Goal: Task Accomplishment & Management: Use online tool/utility

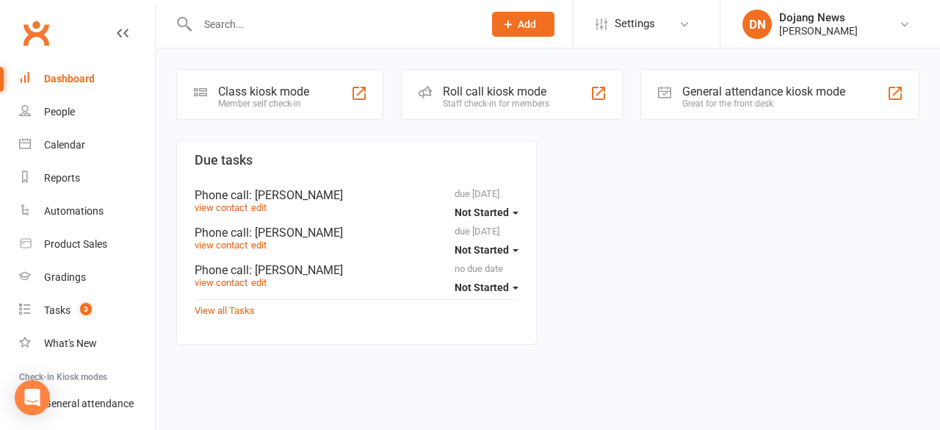
click at [520, 89] on div "Roll call kiosk mode" at bounding box center [496, 91] width 107 height 14
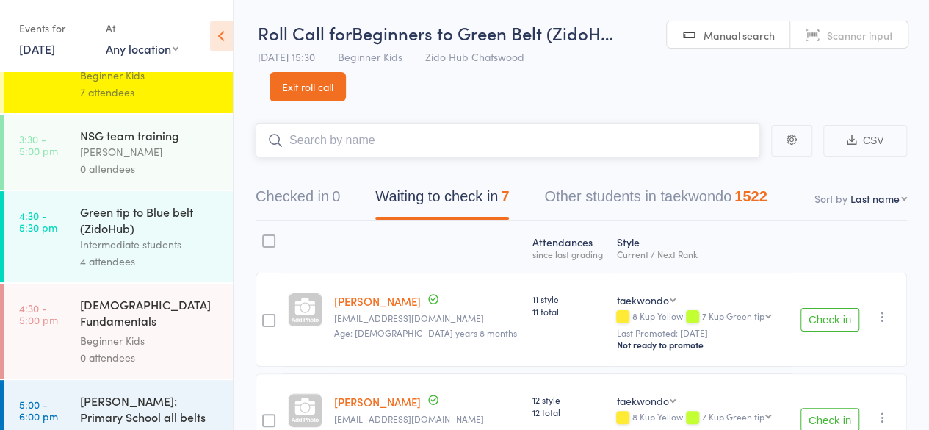
scroll to position [158, 0]
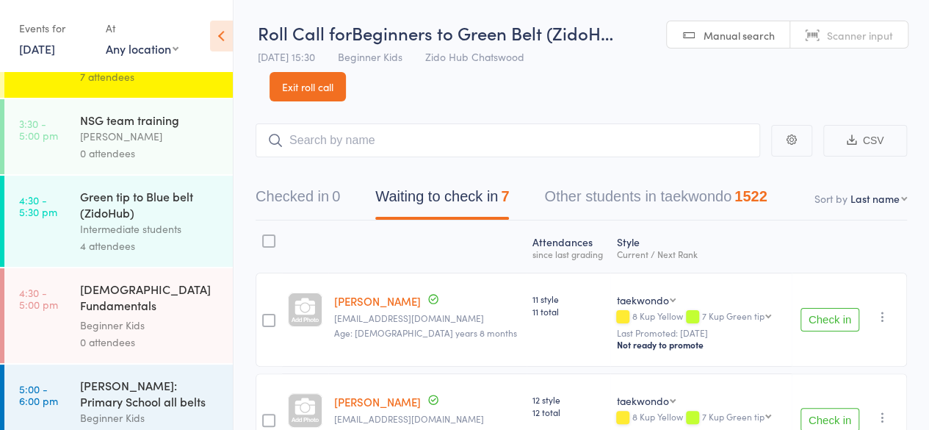
click at [192, 237] on div "4 attendees" at bounding box center [150, 245] width 140 height 17
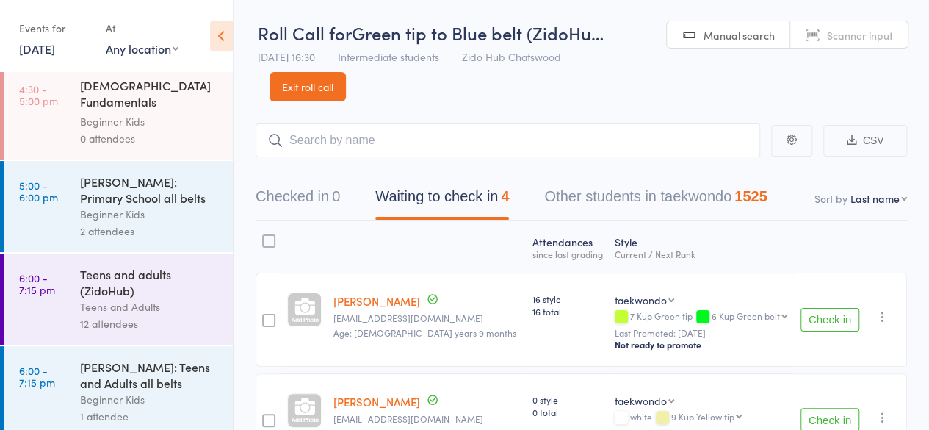
scroll to position [442, 0]
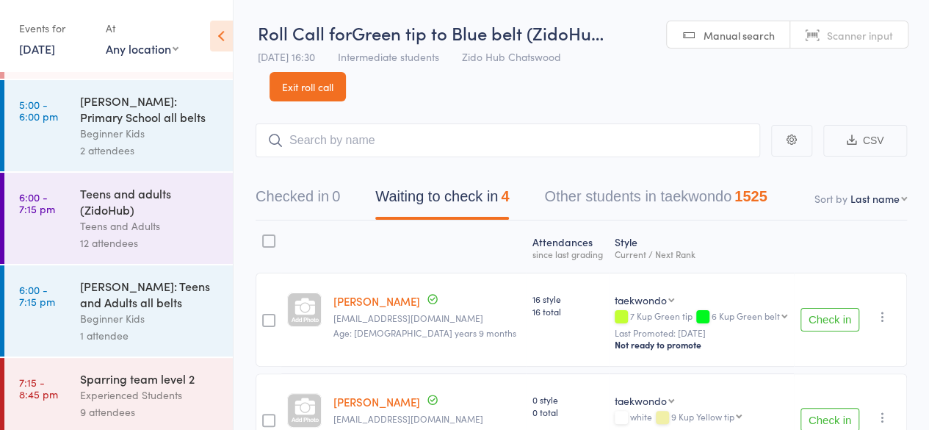
click at [206, 414] on div "9 attendees" at bounding box center [150, 411] width 140 height 17
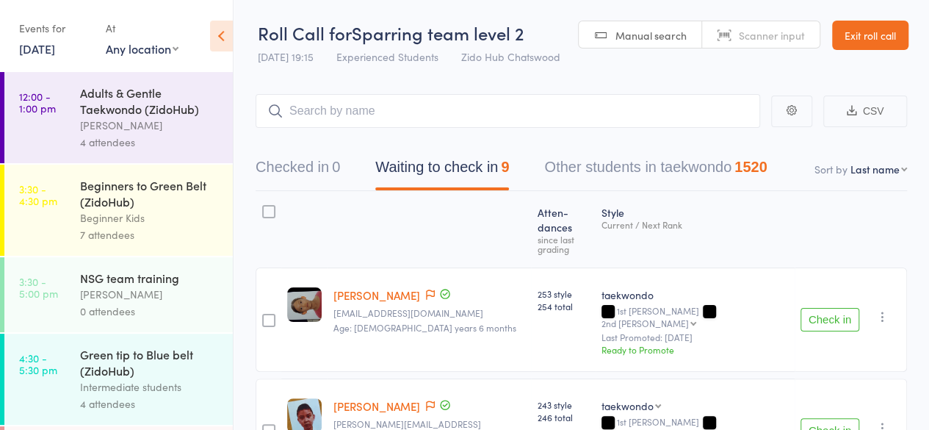
click at [166, 148] on div "4 attendees" at bounding box center [150, 142] width 140 height 17
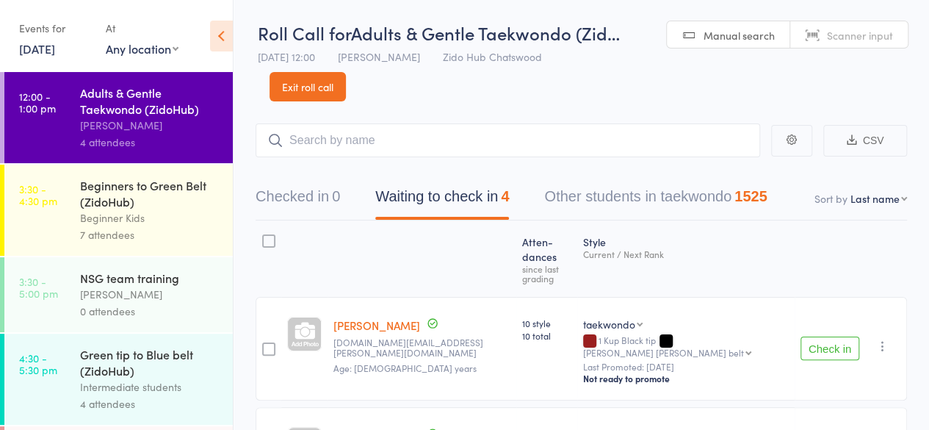
click at [138, 212] on div "Beginner Kids" at bounding box center [150, 217] width 140 height 17
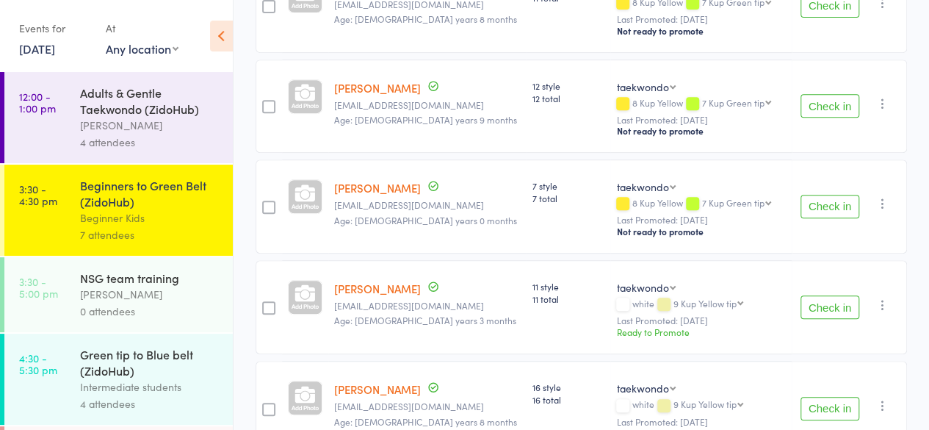
scroll to position [317, 0]
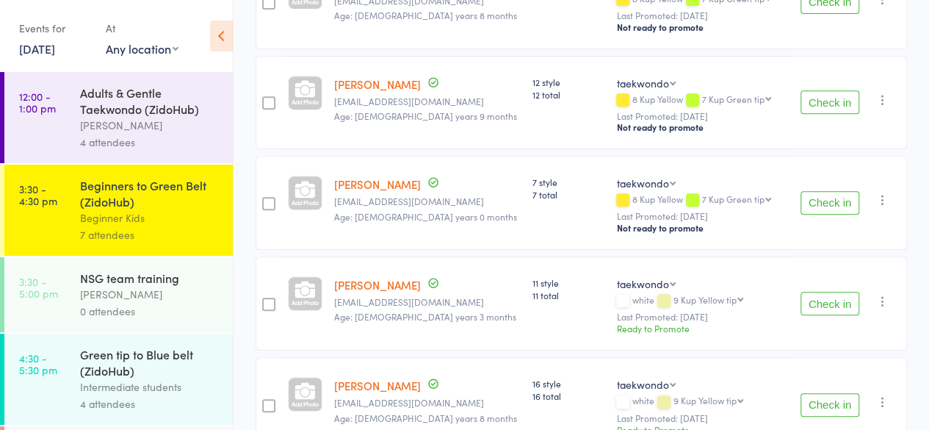
click at [856, 306] on button "Check in" at bounding box center [830, 304] width 59 height 24
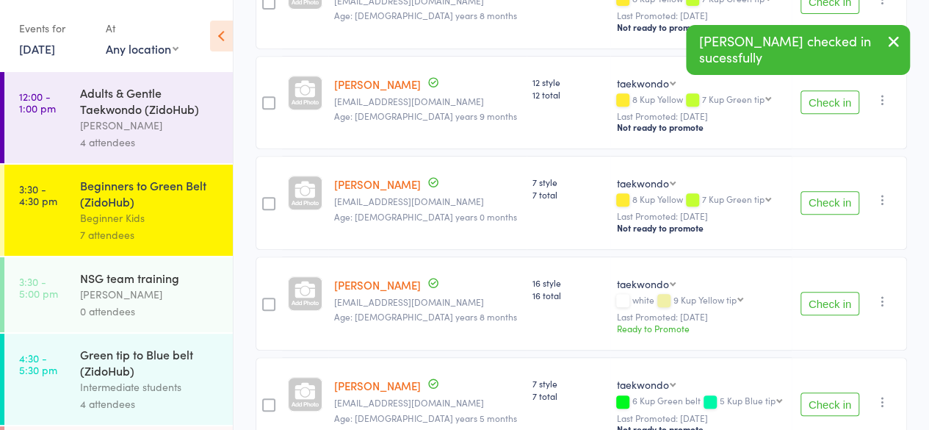
click at [846, 101] on button "Check in" at bounding box center [830, 102] width 59 height 24
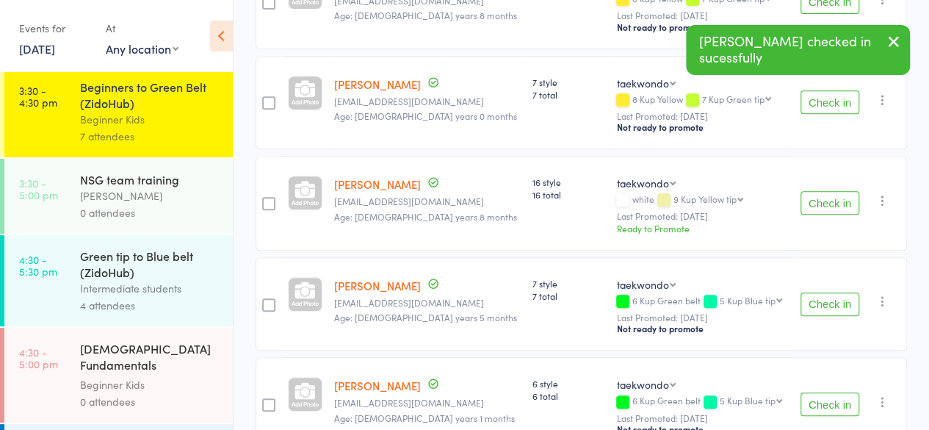
scroll to position [121, 0]
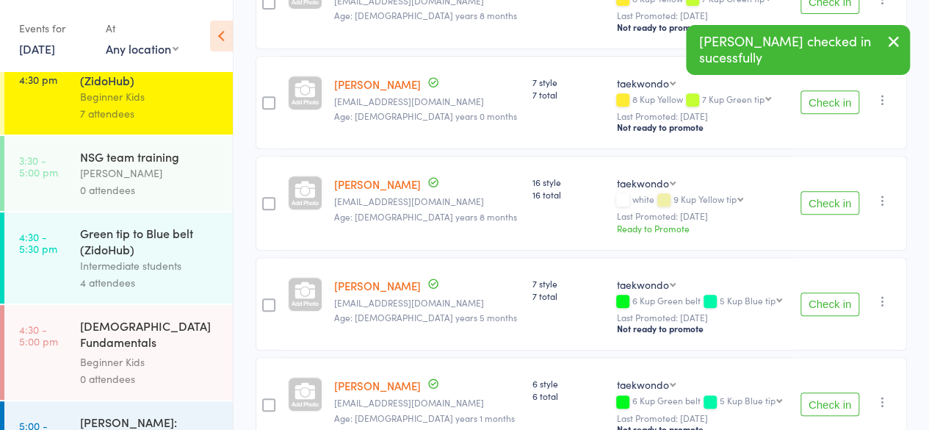
click at [203, 276] on div "4 attendees" at bounding box center [150, 282] width 140 height 17
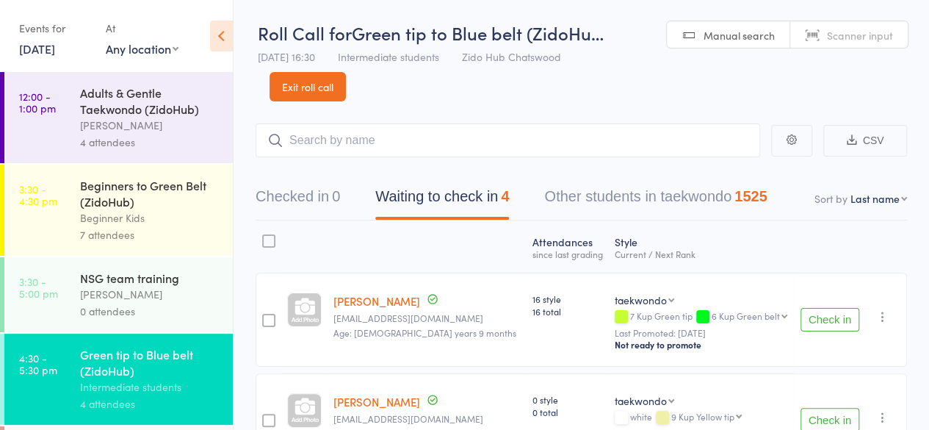
click at [911, 95] on header "Roll Call for Green tip to Blue belt (ZidoHu… [DATE] 16:30 Intermediate student…" at bounding box center [582, 50] width 696 height 101
click at [910, 55] on header "Roll Call for Green tip to Blue belt (ZidoHu… [DATE] 16:30 Intermediate student…" at bounding box center [582, 50] width 696 height 101
click at [911, 76] on header "Roll Call for Green tip to Blue belt (ZidoHu… [DATE] 16:30 Intermediate student…" at bounding box center [582, 50] width 696 height 101
click at [920, 82] on header "Roll Call for Green tip to Blue belt (ZidoHu… [DATE] 16:30 Intermediate student…" at bounding box center [582, 50] width 696 height 101
click at [905, 94] on header "Roll Call for Green tip to Blue belt (ZidoHu… [DATE] 16:30 Intermediate student…" at bounding box center [582, 50] width 696 height 101
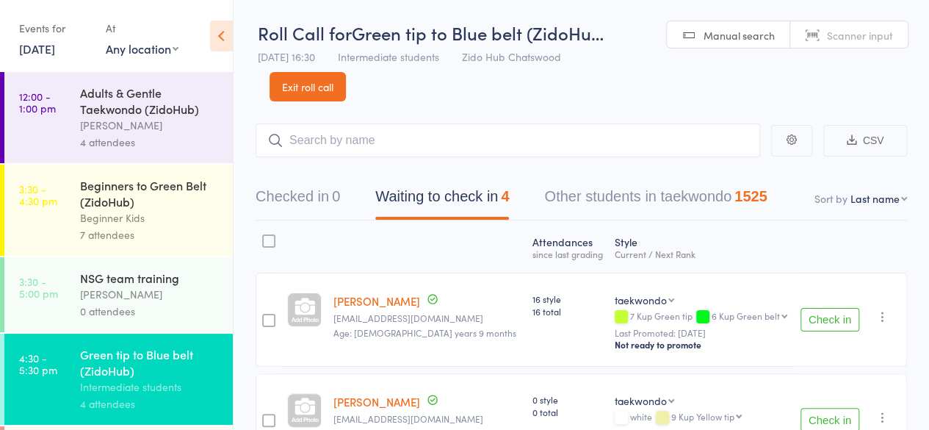
click at [905, 94] on header "Roll Call for Green tip to Blue belt (ZidoHu… [DATE] 16:30 Intermediate student…" at bounding box center [582, 50] width 696 height 101
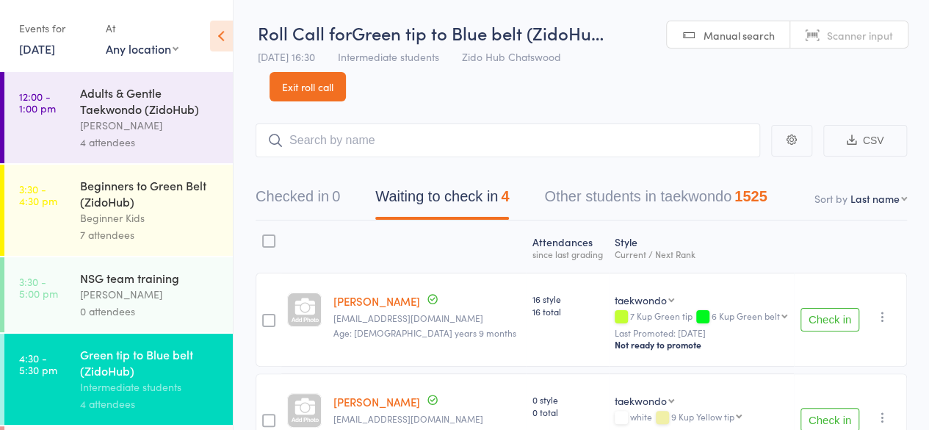
click at [913, 73] on header "Roll Call for Green tip to Blue belt (ZidoHu… [DATE] 16:30 Intermediate student…" at bounding box center [582, 50] width 696 height 101
click at [739, 77] on header "Roll Call for Green tip to Blue belt (ZidoHu… [DATE] 16:30 Intermediate student…" at bounding box center [582, 50] width 696 height 101
click at [141, 218] on div "Beginner Kids" at bounding box center [150, 217] width 140 height 17
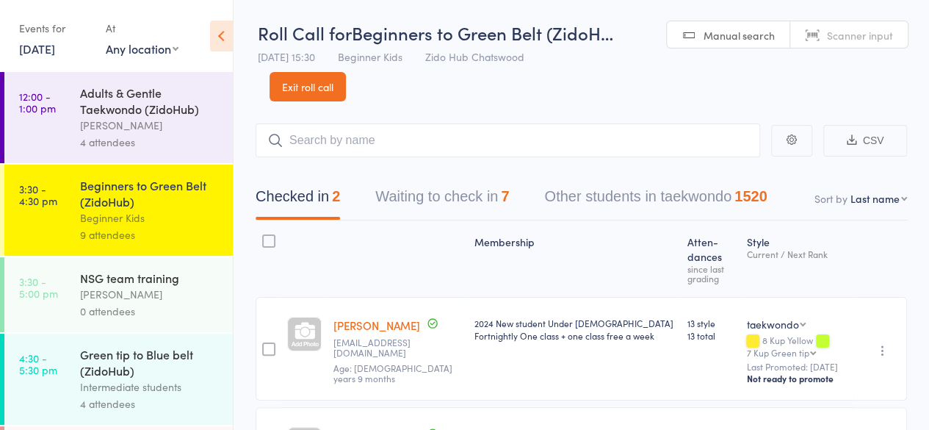
click at [498, 201] on button "Waiting to check in 7" at bounding box center [442, 200] width 134 height 39
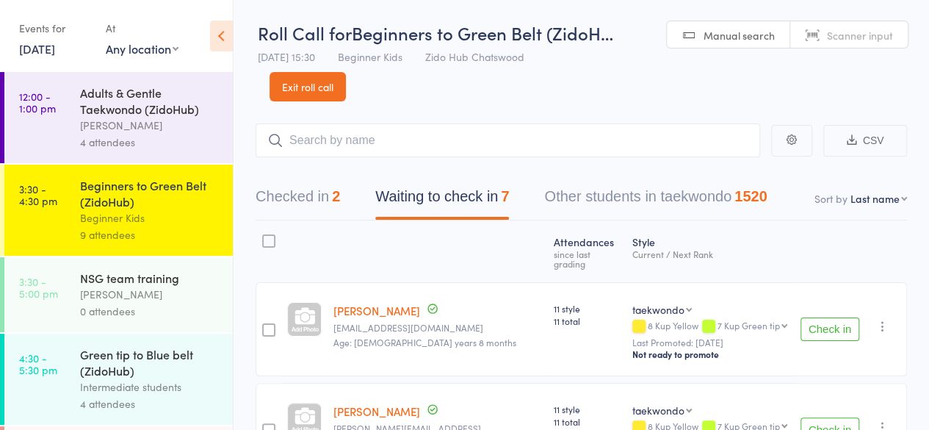
click at [843, 327] on button "Check in" at bounding box center [830, 329] width 59 height 24
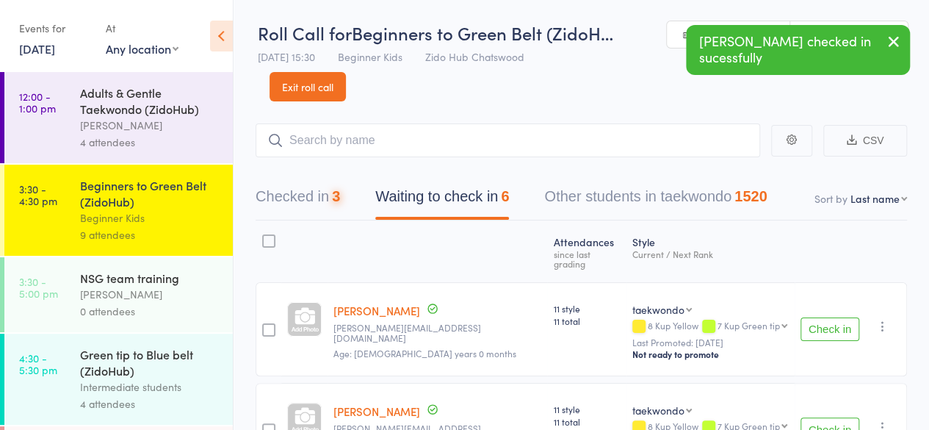
click at [843, 327] on button "Check in" at bounding box center [830, 329] width 59 height 24
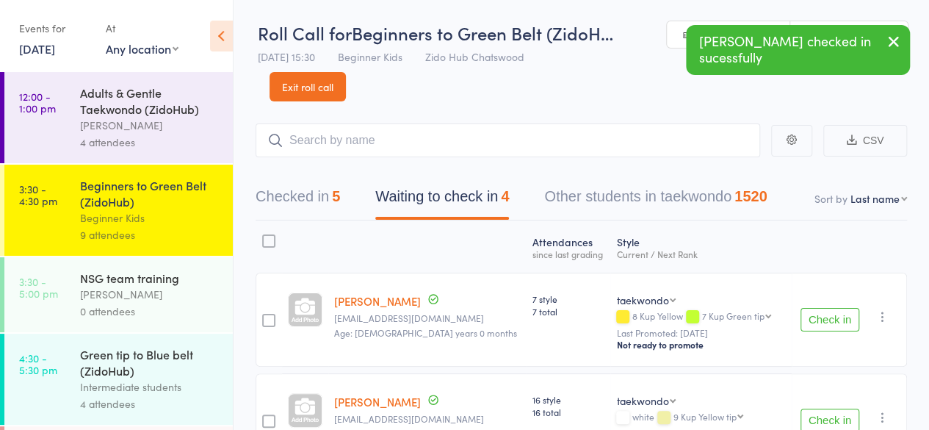
click at [843, 327] on button "Check in" at bounding box center [830, 320] width 59 height 24
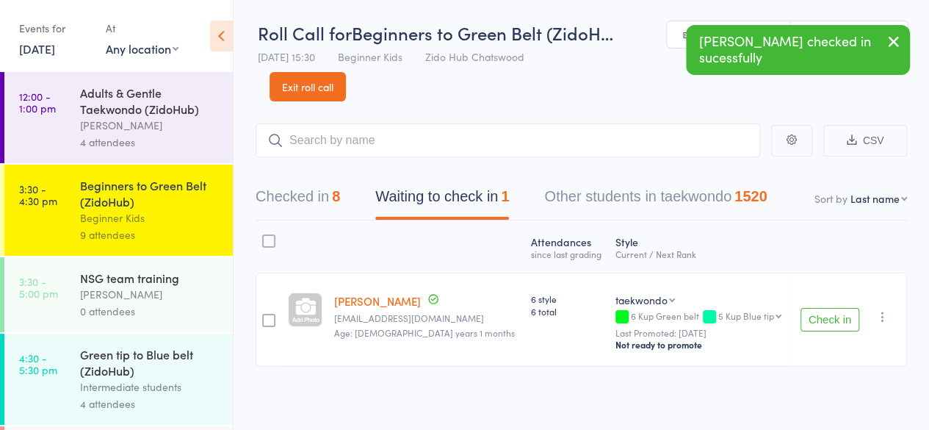
click at [848, 323] on button "Check in" at bounding box center [830, 320] width 59 height 24
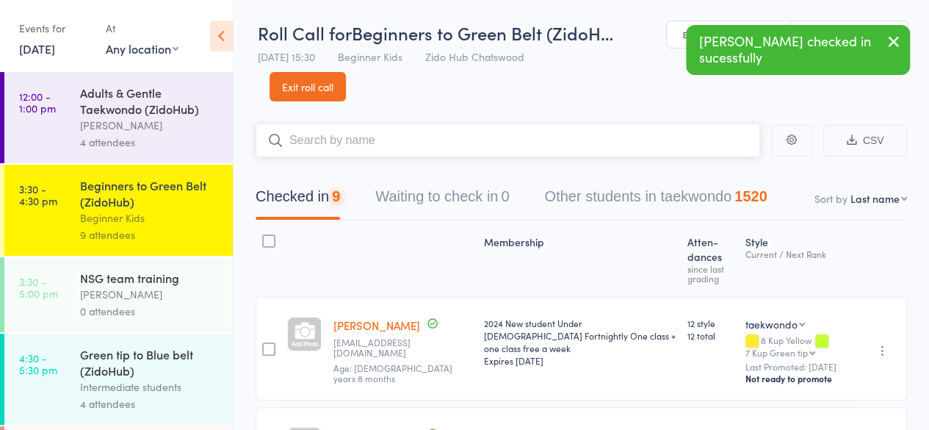
click at [711, 133] on input "search" at bounding box center [508, 140] width 505 height 34
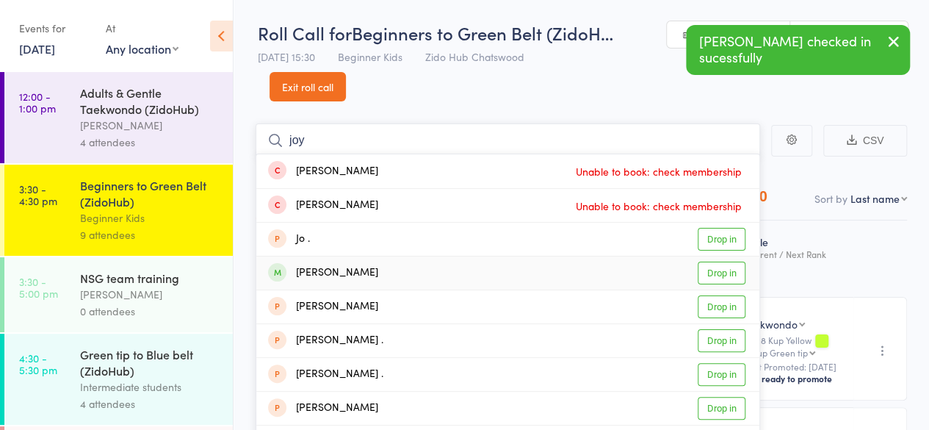
type input "joy"
click at [741, 272] on link "Drop in" at bounding box center [722, 273] width 48 height 23
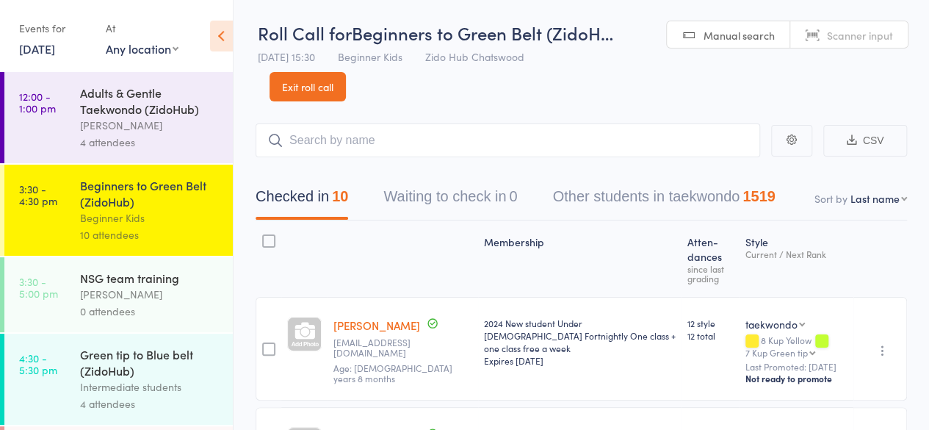
click at [504, 94] on header "Roll Call for Beginners to Green Belt (ZidoH… [DATE] 15:30 Beginner Kids Zido H…" at bounding box center [582, 50] width 696 height 101
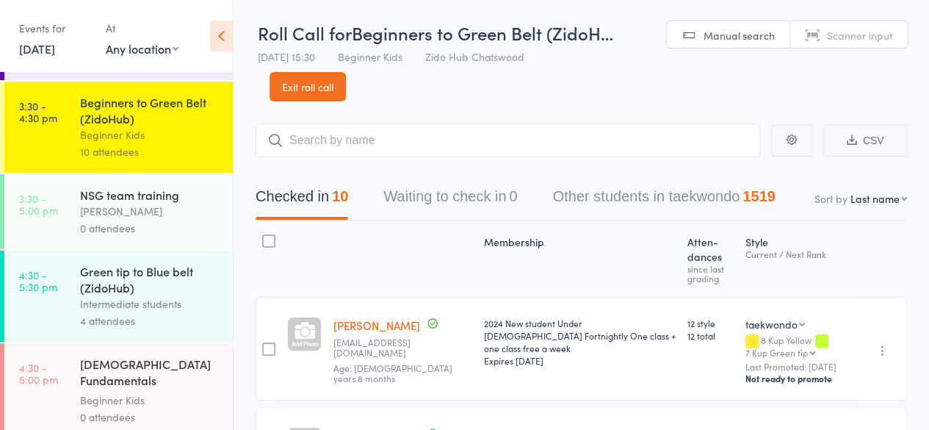
scroll to position [87, 0]
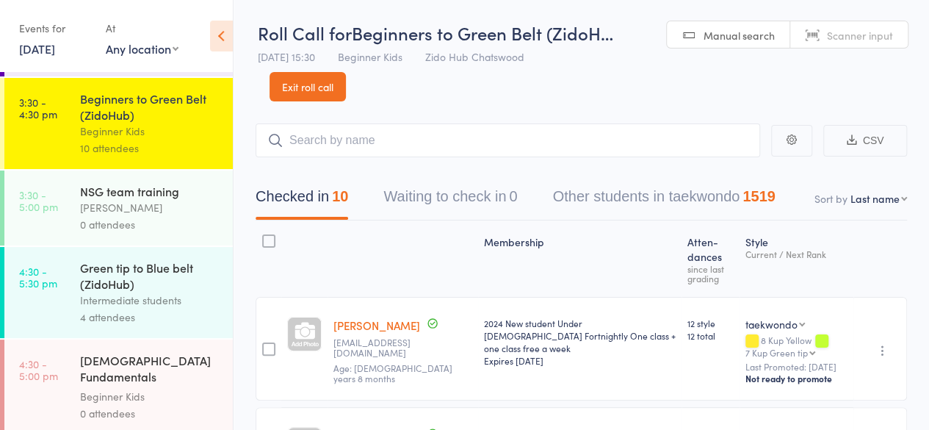
click at [190, 283] on div "Green tip to Blue belt (ZidoHub)" at bounding box center [150, 275] width 140 height 32
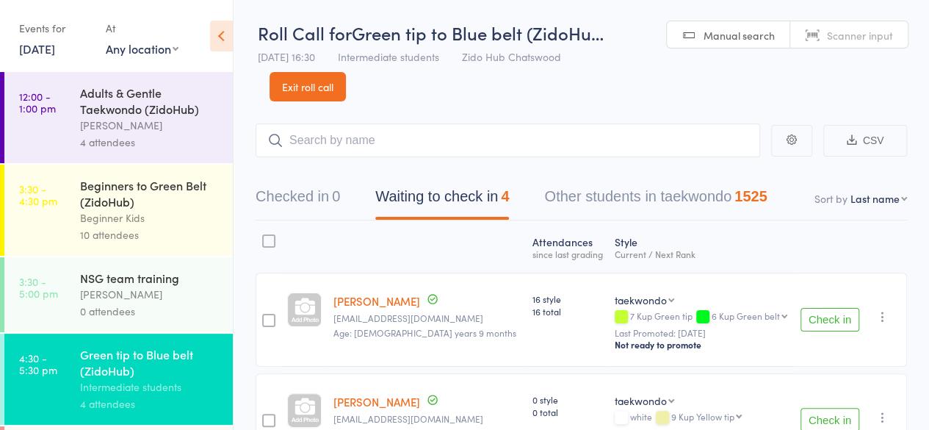
click at [242, 143] on main "CSV Checked in 0 Waiting to check in 4 Other students in taekwondo 1525 Sort by…" at bounding box center [582, 416] width 696 height 631
click at [237, 181] on main "CSV Checked in 0 Waiting to check in 4 Other students in taekwondo 1525 Sort by…" at bounding box center [582, 416] width 696 height 631
click at [245, 242] on main "CSV Checked in 0 Waiting to check in 4 Other students in taekwondo 1525 Sort by…" at bounding box center [582, 416] width 696 height 631
click at [240, 195] on main "CSV Checked in 0 Waiting to check in 4 Other students in taekwondo 1525 Sort by…" at bounding box center [582, 416] width 696 height 631
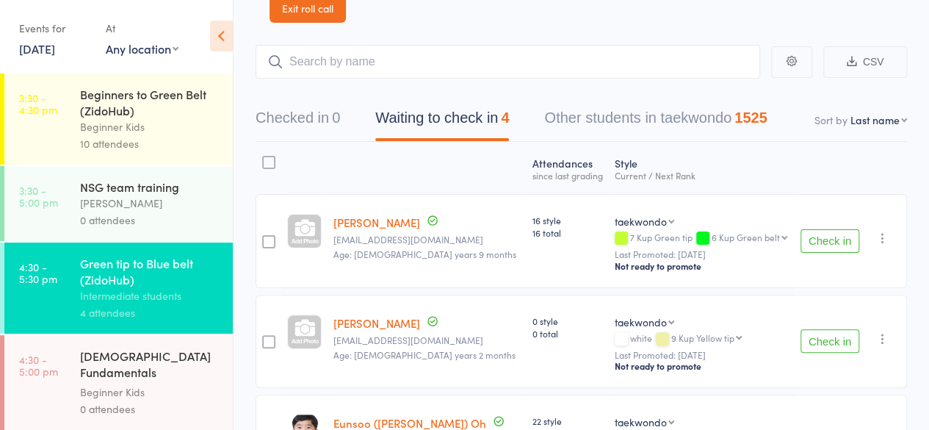
scroll to position [83, 0]
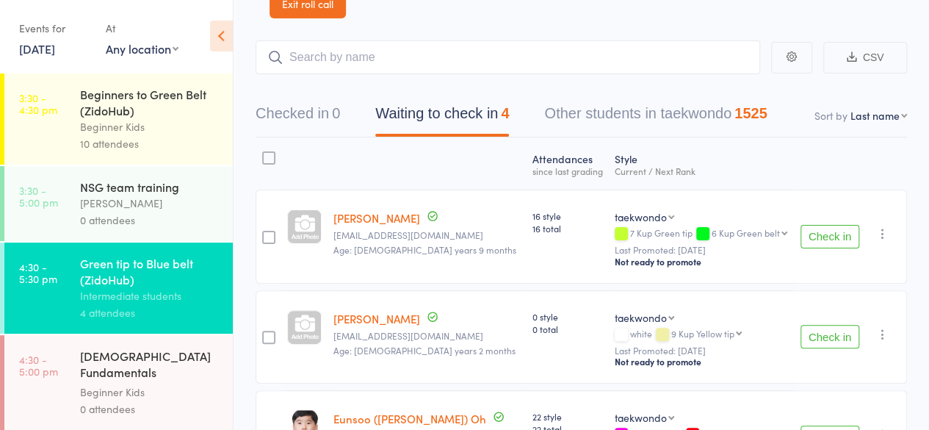
click at [855, 159] on div "Atten­dances since last grading Style Current / Next Rank [PERSON_NAME] [EMAIL_…" at bounding box center [582, 363] width 652 height 453
click at [841, 152] on div "Atten­dances since last grading Style Current / Next Rank [PERSON_NAME] [EMAIL_…" at bounding box center [582, 363] width 652 height 453
click at [194, 123] on div "Beginner Kids" at bounding box center [150, 126] width 140 height 17
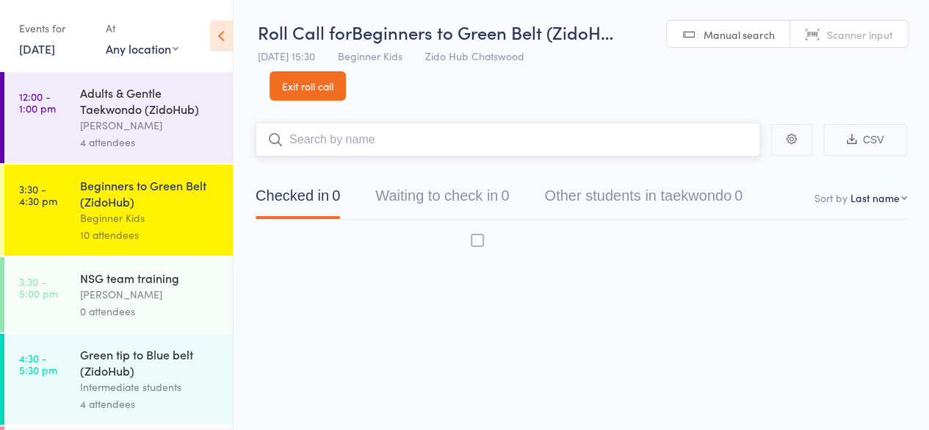
scroll to position [1, 0]
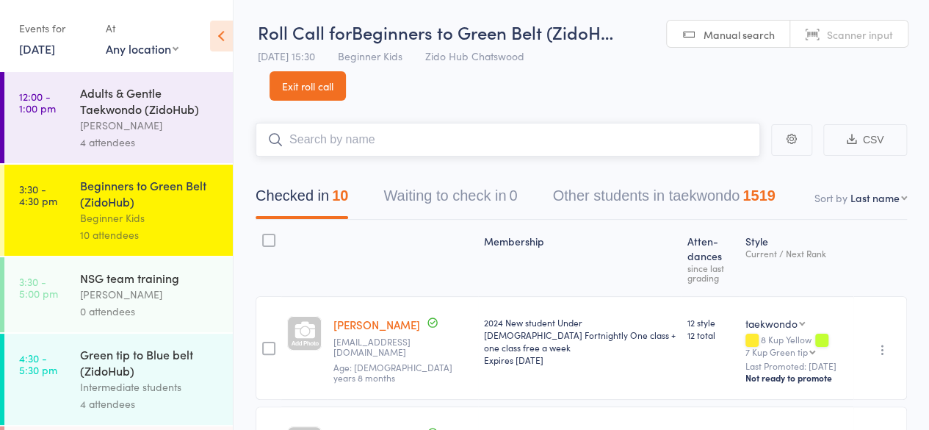
click at [331, 142] on input "search" at bounding box center [508, 140] width 505 height 34
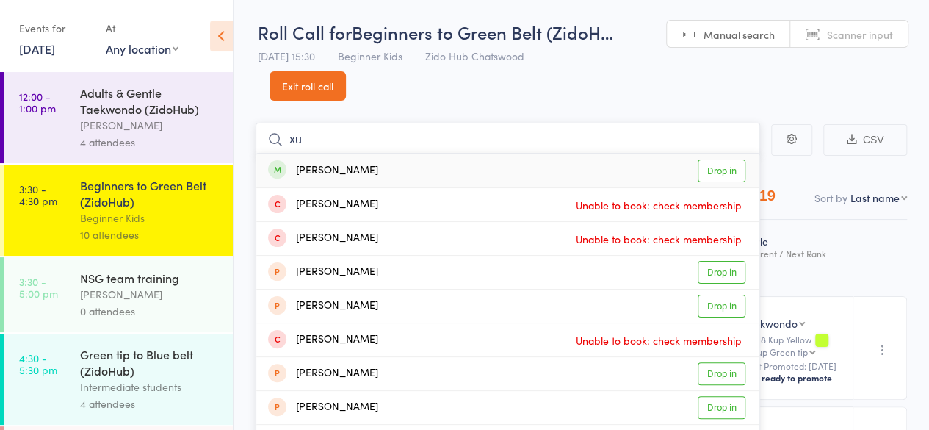
type input "xu"
click at [713, 168] on link "Drop in" at bounding box center [722, 170] width 48 height 23
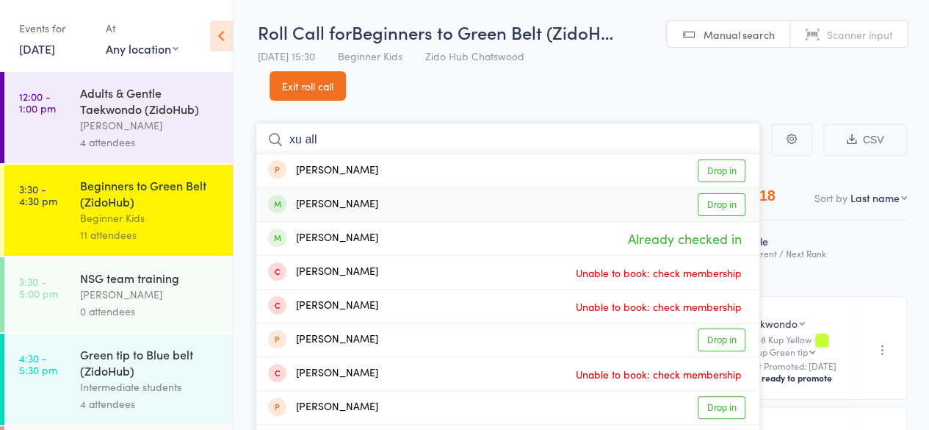
type input "xu all"
click at [724, 209] on link "Drop in" at bounding box center [722, 204] width 48 height 23
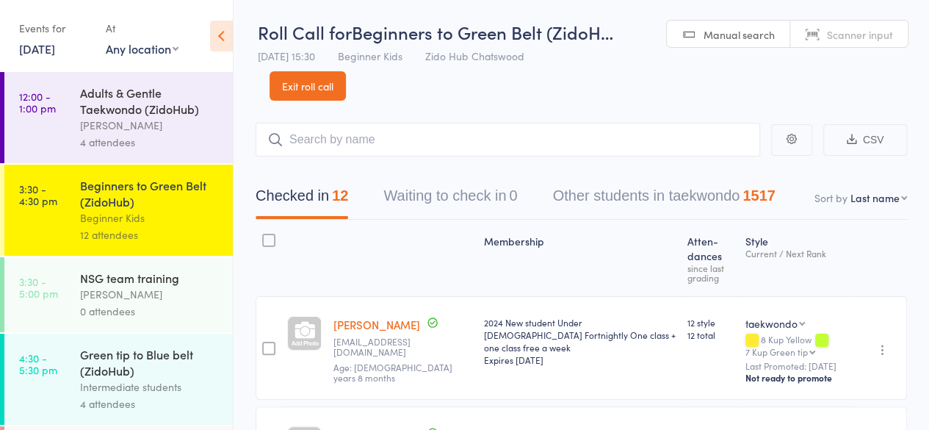
click at [200, 375] on div "Green tip to Blue belt (ZidoHub)" at bounding box center [150, 362] width 140 height 32
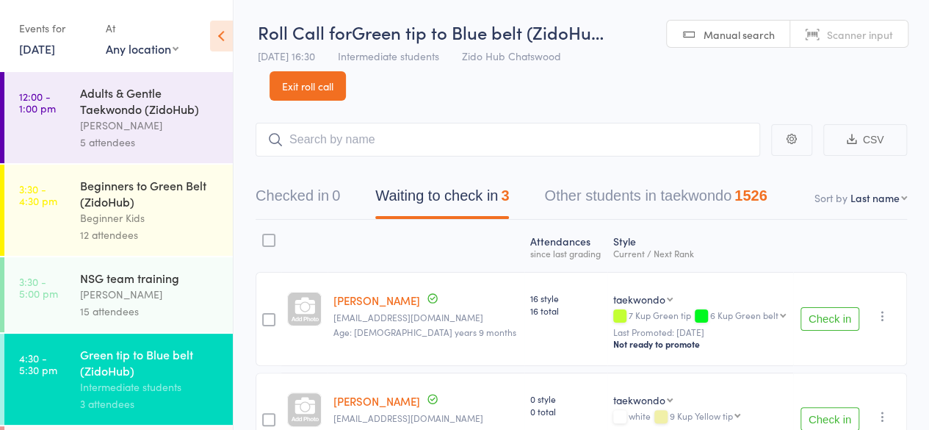
click at [638, 101] on main "CSV Checked in 0 Waiting to check in 3 Other students in taekwondo 1526 Sort by…" at bounding box center [582, 366] width 696 height 531
drag, startPoint x: 638, startPoint y: 100, endPoint x: 600, endPoint y: 99, distance: 38.9
click at [600, 99] on header "Roll Call for Green tip to Blue belt (ZidoHu… [DATE] 16:30 Intermediate student…" at bounding box center [582, 49] width 696 height 101
click at [595, 98] on header "Roll Call for Green tip to Blue belt (ZidoHu… [DATE] 16:30 Intermediate student…" at bounding box center [582, 49] width 696 height 101
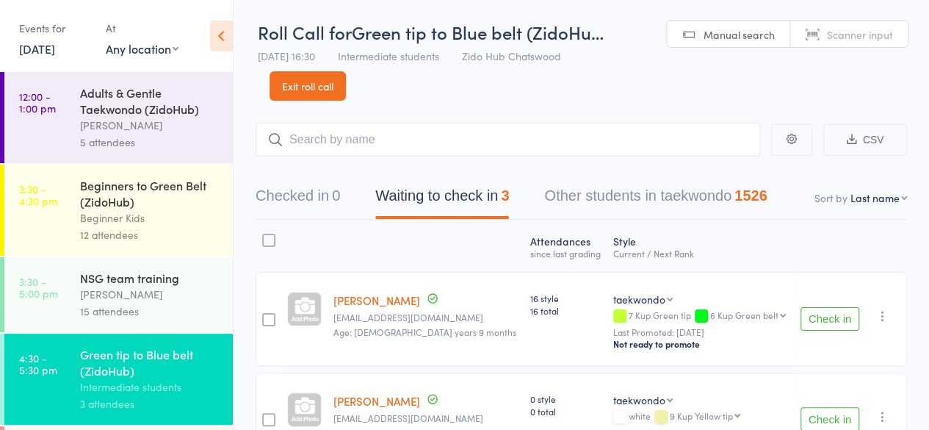
click at [595, 98] on header "Roll Call for Green tip to Blue belt (ZidoHu… [DATE] 16:30 Intermediate student…" at bounding box center [582, 49] width 696 height 101
click at [597, 100] on div "Roll Call for Green tip to Blue belt (ZidoHu… [DATE] 16:30 Intermediate student…" at bounding box center [464, 214] width 929 height 430
click at [827, 327] on button "Check in" at bounding box center [830, 319] width 59 height 24
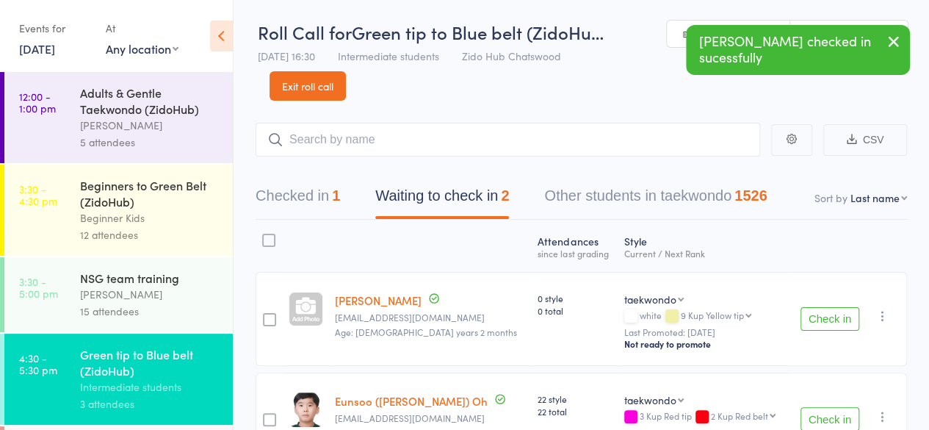
click at [827, 327] on button "Check in" at bounding box center [830, 319] width 59 height 24
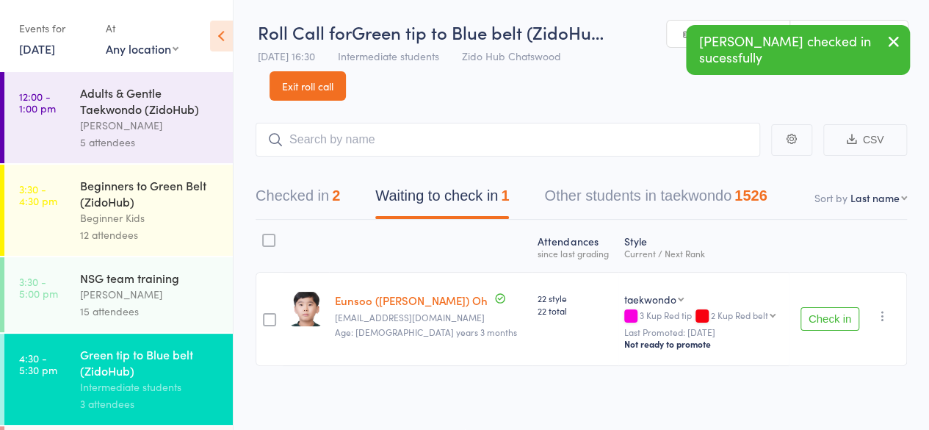
click at [827, 327] on button "Check in" at bounding box center [830, 319] width 59 height 24
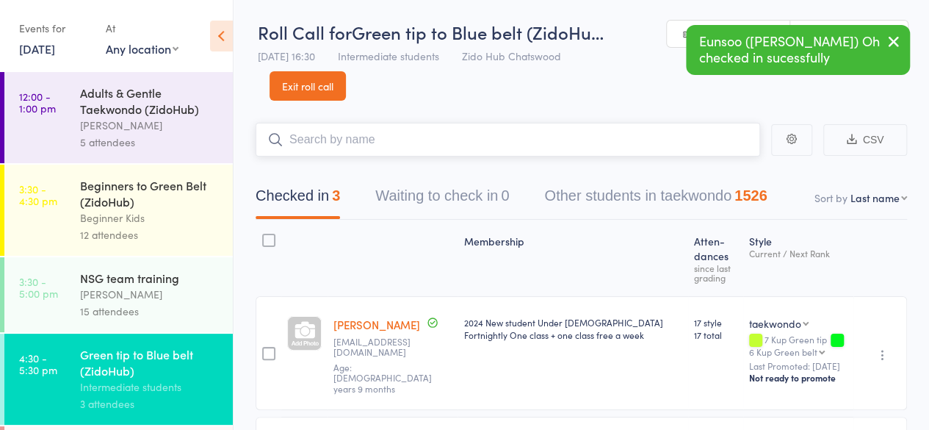
click at [451, 130] on input "search" at bounding box center [508, 140] width 505 height 34
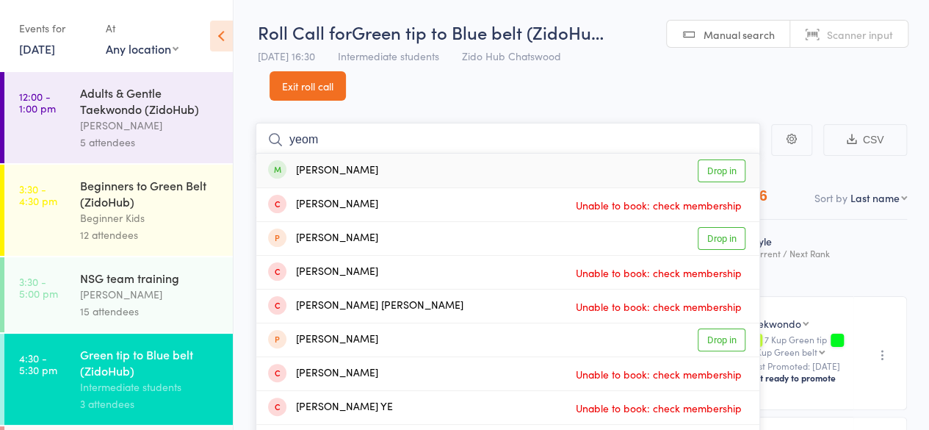
type input "yeom"
click at [712, 167] on link "Drop in" at bounding box center [722, 170] width 48 height 23
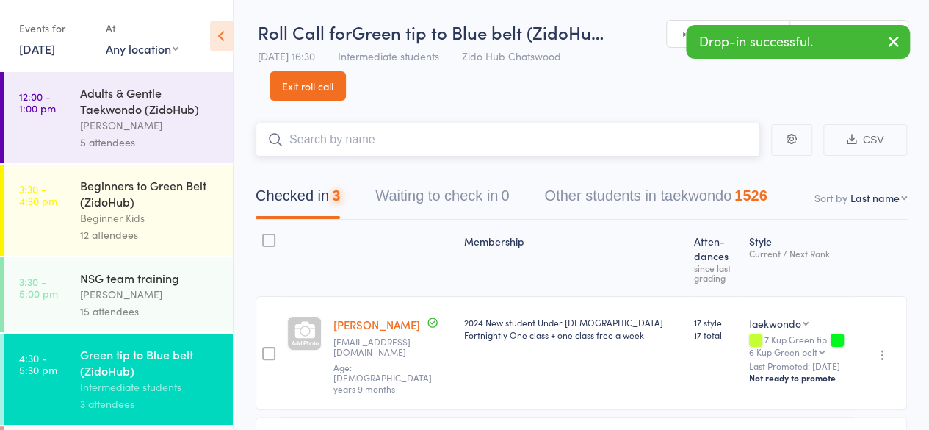
click at [678, 151] on input "search" at bounding box center [508, 140] width 505 height 34
click at [644, 141] on input "search" at bounding box center [508, 140] width 505 height 34
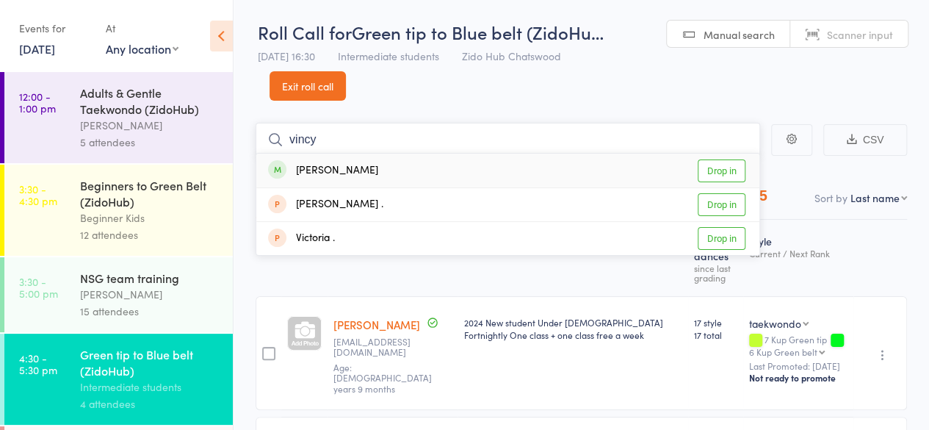
type input "vincy"
click at [739, 171] on link "Drop in" at bounding box center [722, 170] width 48 height 23
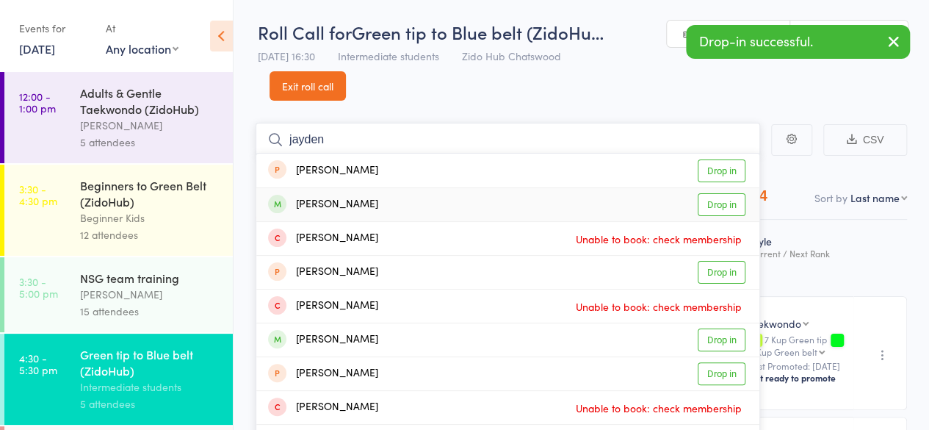
type input "jayden"
click at [740, 206] on link "Drop in" at bounding box center [722, 204] width 48 height 23
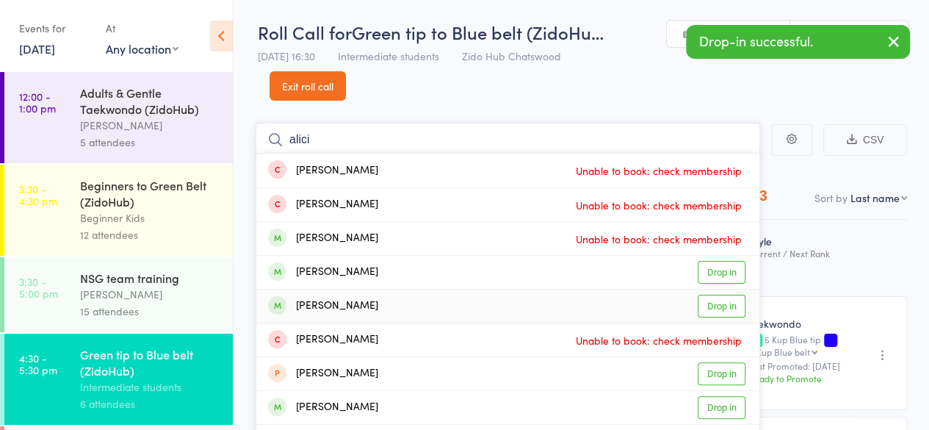
type input "alici"
click at [717, 314] on link "Drop in" at bounding box center [722, 306] width 48 height 23
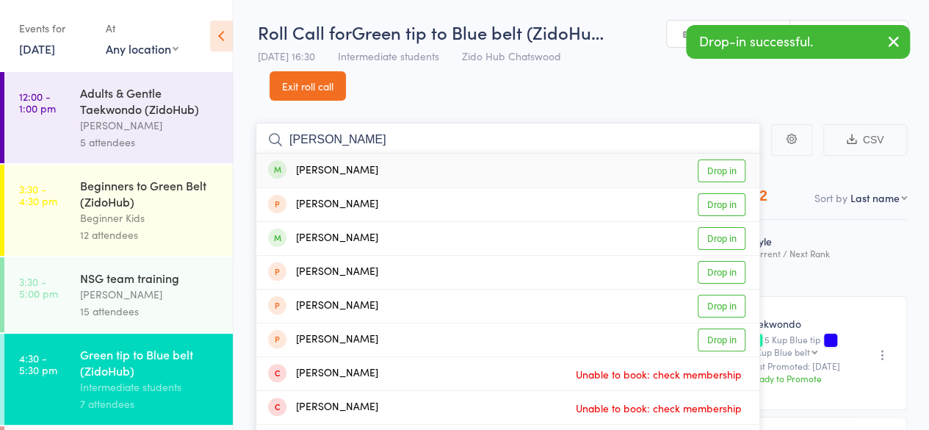
type input "[PERSON_NAME]"
click at [703, 177] on link "Drop in" at bounding box center [722, 170] width 48 height 23
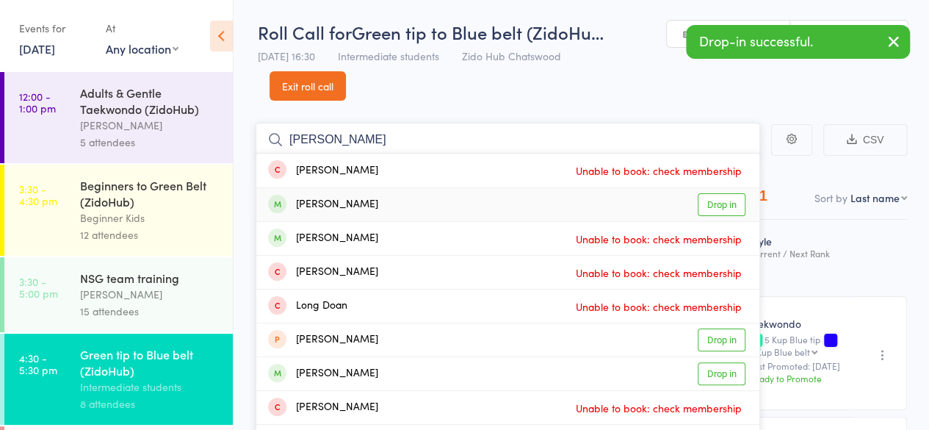
type input "[PERSON_NAME]"
click at [717, 203] on link "Drop in" at bounding box center [722, 204] width 48 height 23
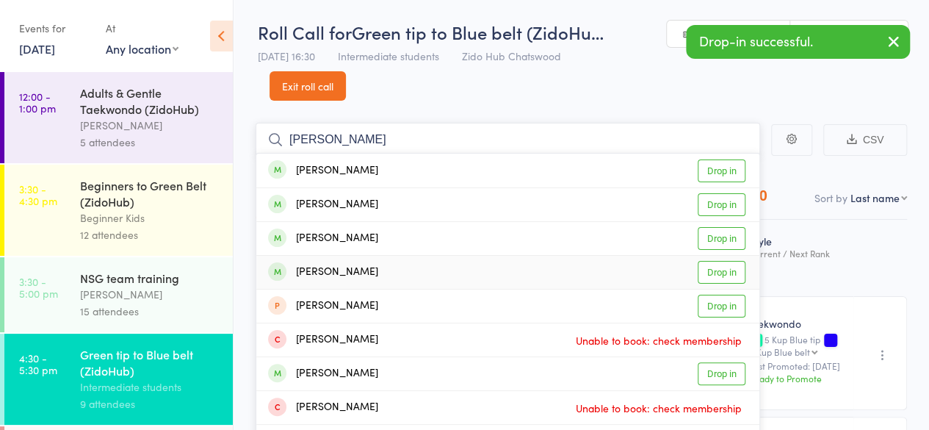
type input "[PERSON_NAME]"
click at [714, 267] on link "Drop in" at bounding box center [722, 272] width 48 height 23
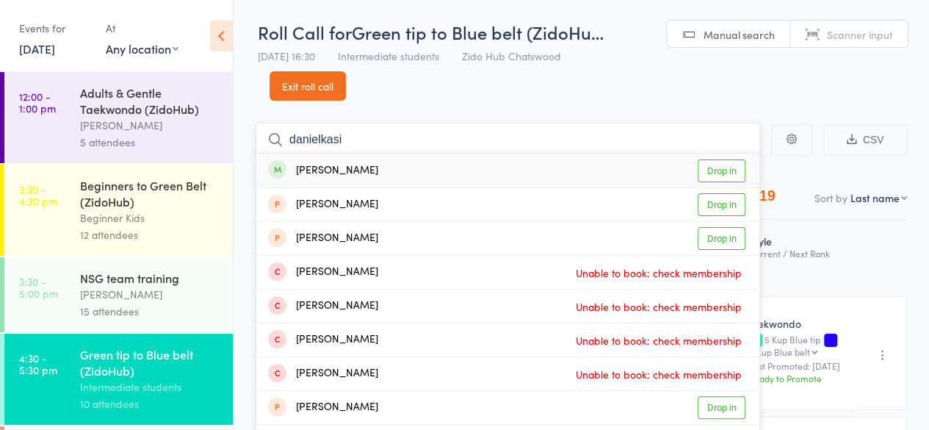
type input "danielkasi"
click at [731, 170] on link "Drop in" at bounding box center [722, 170] width 48 height 23
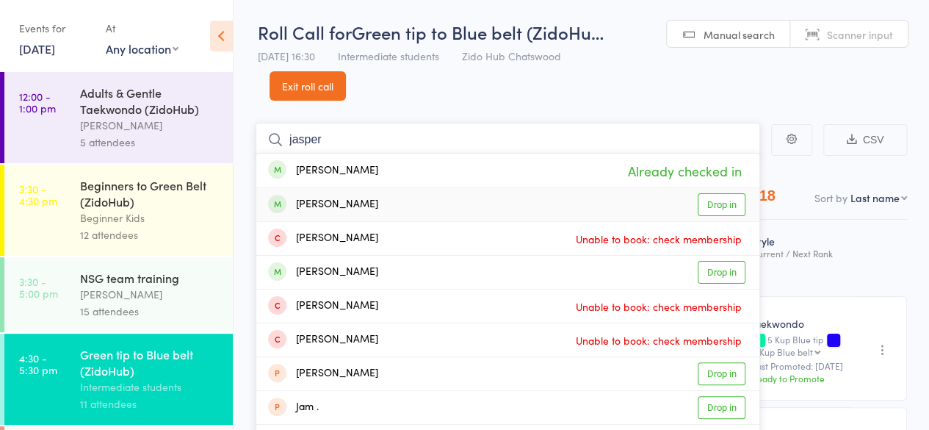
type input "jasper"
click at [722, 199] on link "Drop in" at bounding box center [722, 204] width 48 height 23
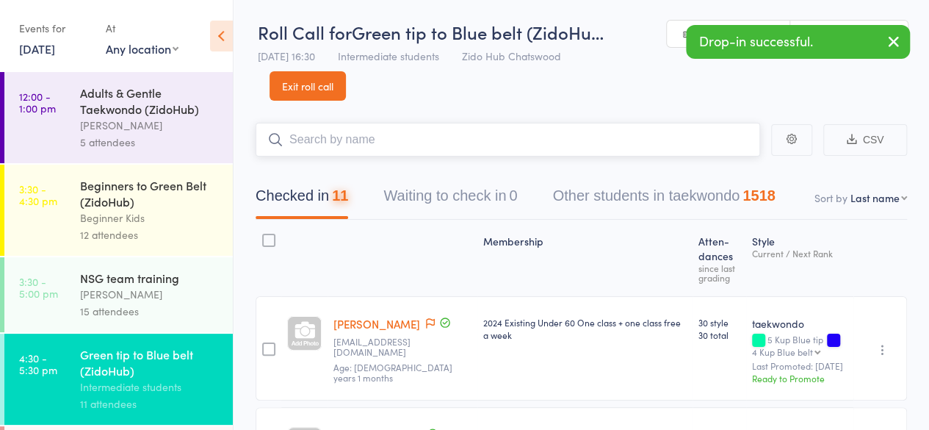
click at [614, 140] on input "search" at bounding box center [508, 140] width 505 height 34
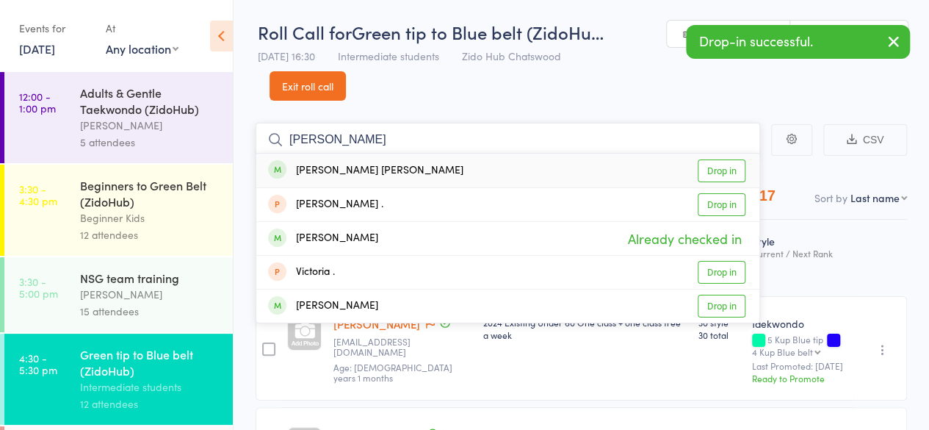
type input "[PERSON_NAME]"
click at [722, 162] on link "Drop in" at bounding box center [722, 170] width 48 height 23
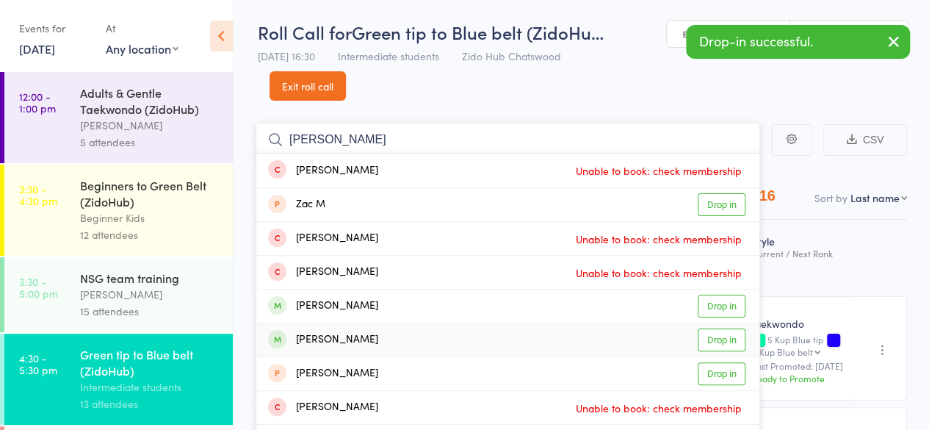
type input "[PERSON_NAME]"
click at [716, 339] on link "Drop in" at bounding box center [722, 339] width 48 height 23
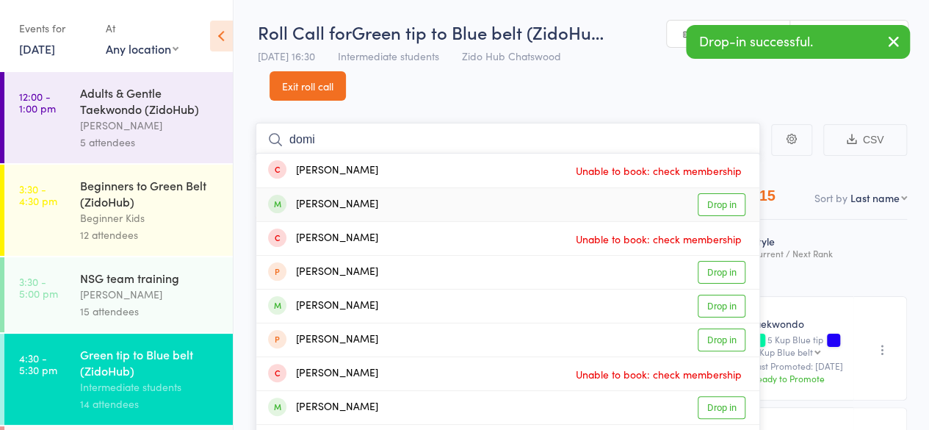
type input "domi"
click at [719, 209] on link "Drop in" at bounding box center [722, 204] width 48 height 23
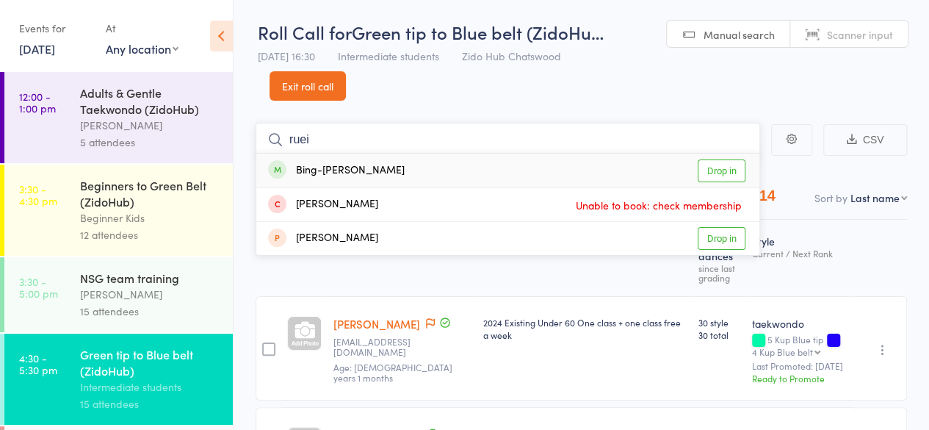
type input "ruei"
click at [730, 168] on link "Drop in" at bounding box center [722, 170] width 48 height 23
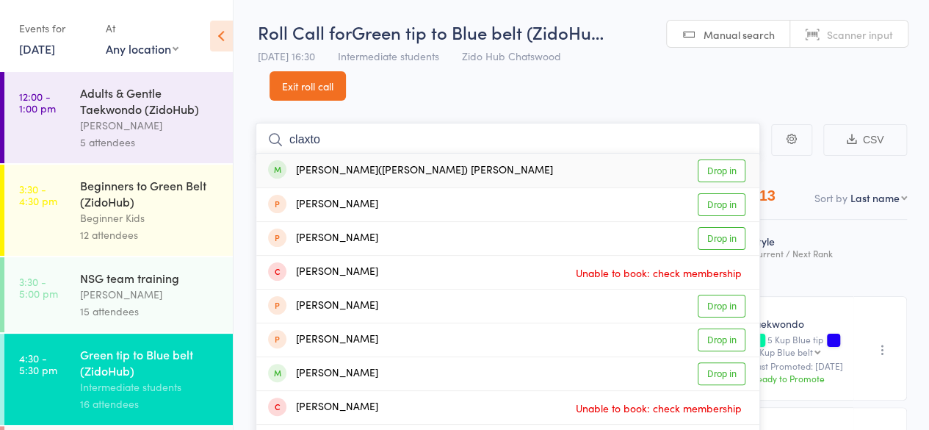
type input "claxto"
click at [722, 170] on link "Drop in" at bounding box center [722, 170] width 48 height 23
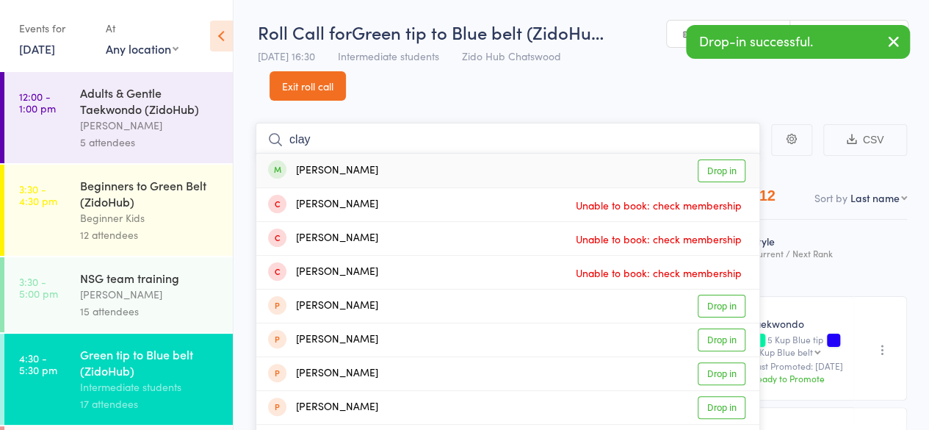
type input "clay"
click at [722, 170] on link "Drop in" at bounding box center [722, 170] width 48 height 23
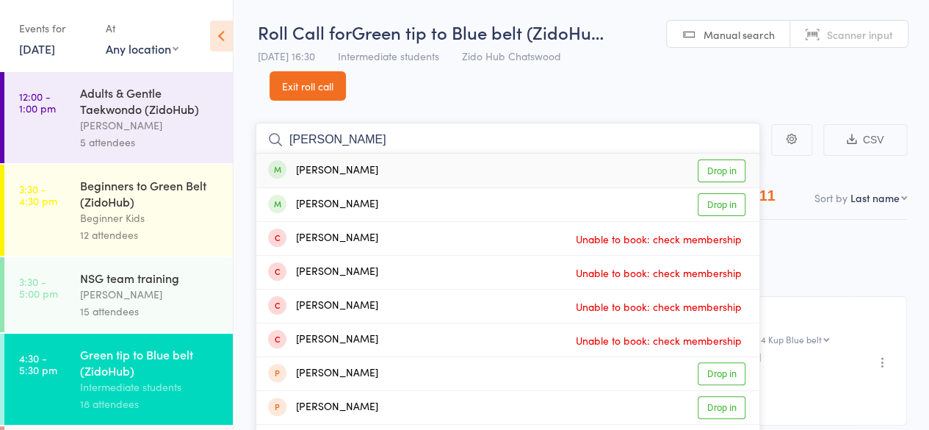
type input "[PERSON_NAME]"
click at [705, 170] on link "Drop in" at bounding box center [722, 170] width 48 height 23
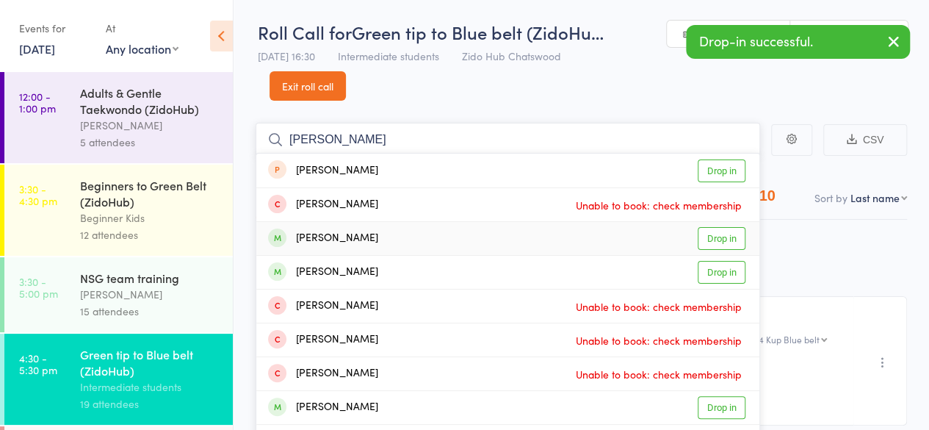
type input "[PERSON_NAME]"
click at [716, 243] on link "Drop in" at bounding box center [722, 238] width 48 height 23
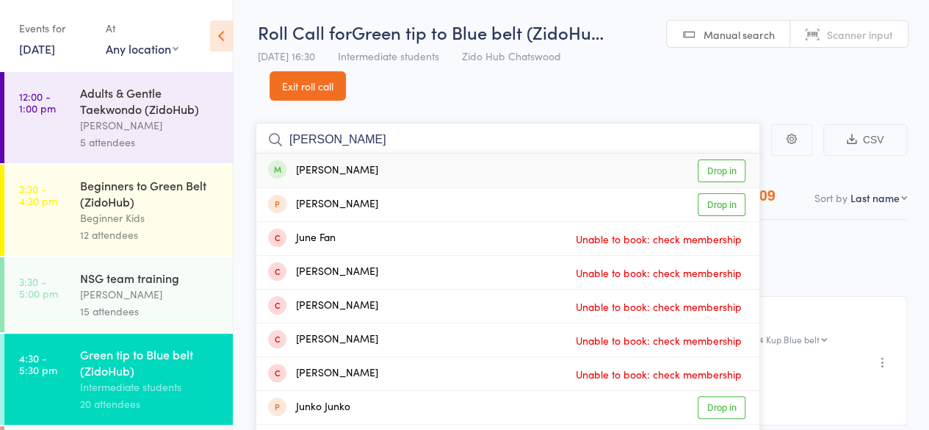
type input "[PERSON_NAME]"
click at [740, 169] on link "Drop in" at bounding box center [722, 170] width 48 height 23
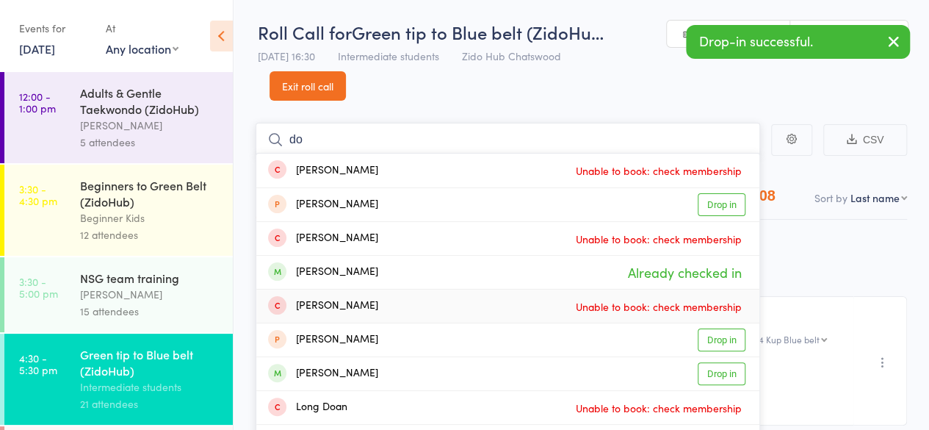
type input "d"
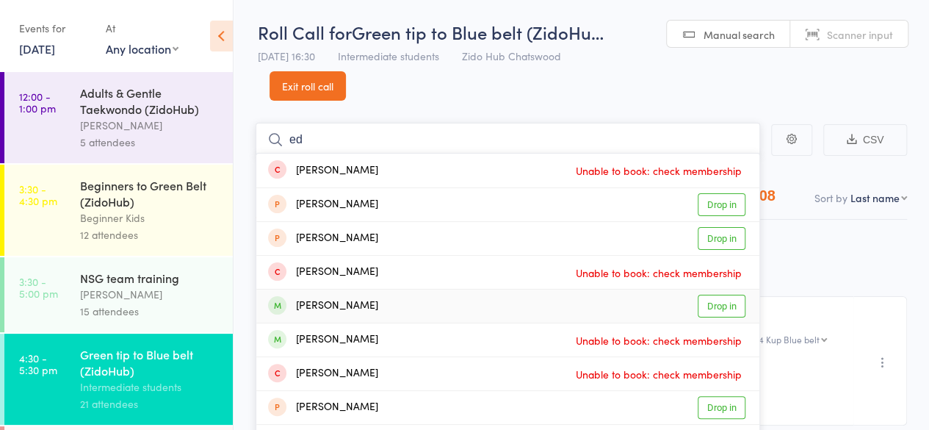
type input "ed"
click at [737, 311] on link "Drop in" at bounding box center [722, 306] width 48 height 23
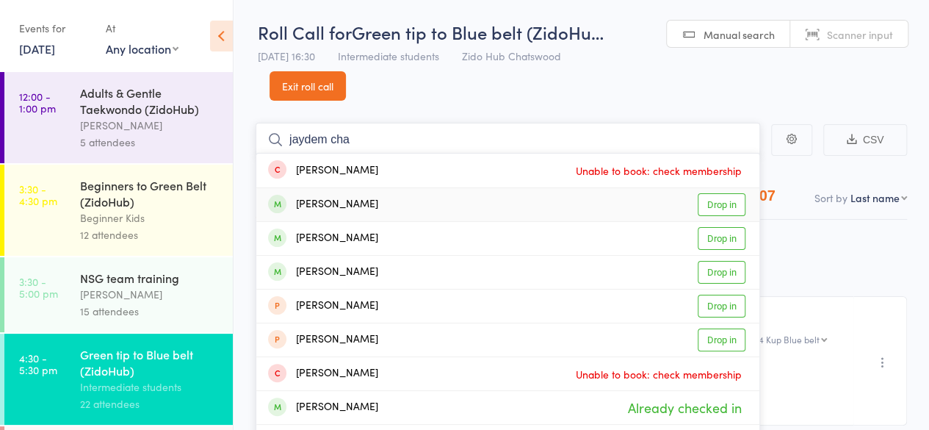
type input "jaydem cha"
click at [732, 201] on link "Drop in" at bounding box center [722, 204] width 48 height 23
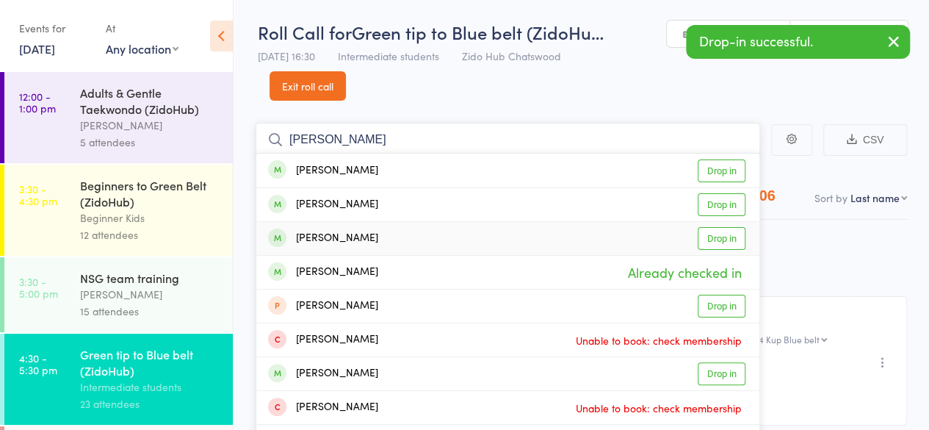
type input "[PERSON_NAME]"
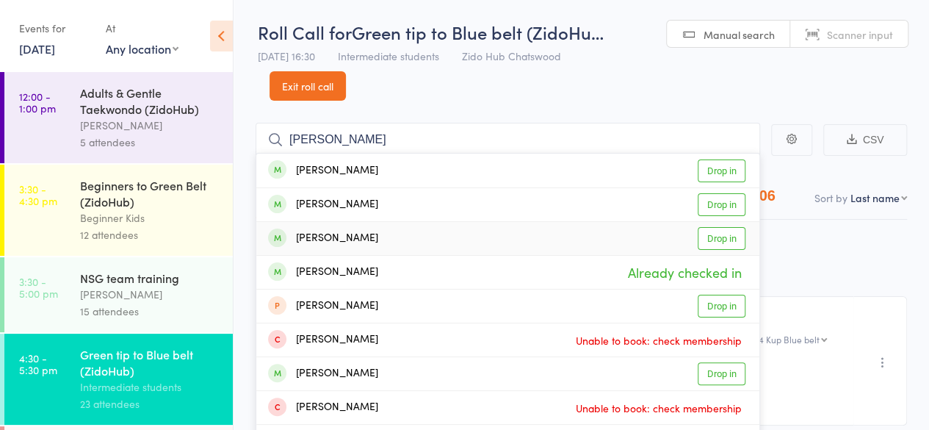
click at [733, 234] on link "Drop in" at bounding box center [722, 238] width 48 height 23
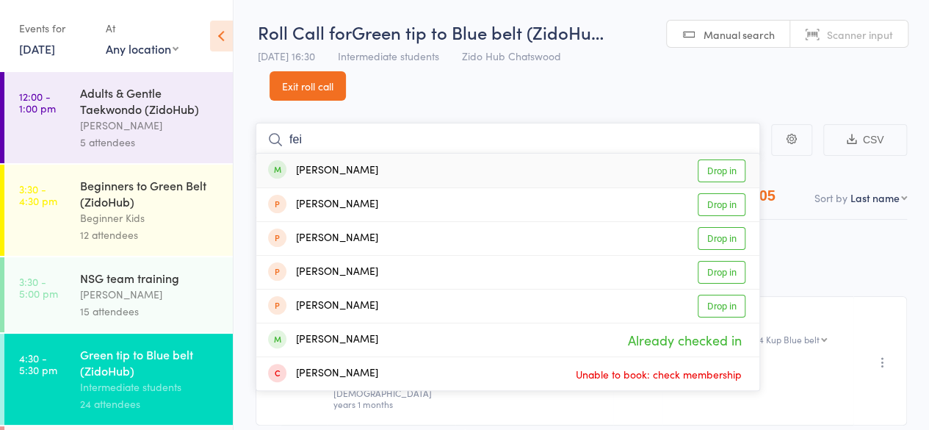
type input "fei"
click at [716, 174] on link "Drop in" at bounding box center [722, 170] width 48 height 23
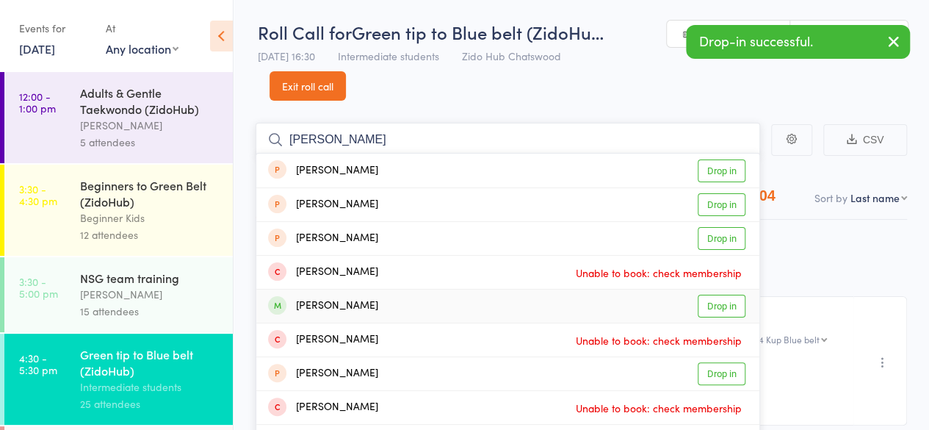
type input "[PERSON_NAME]"
click at [732, 305] on link "Drop in" at bounding box center [722, 306] width 48 height 23
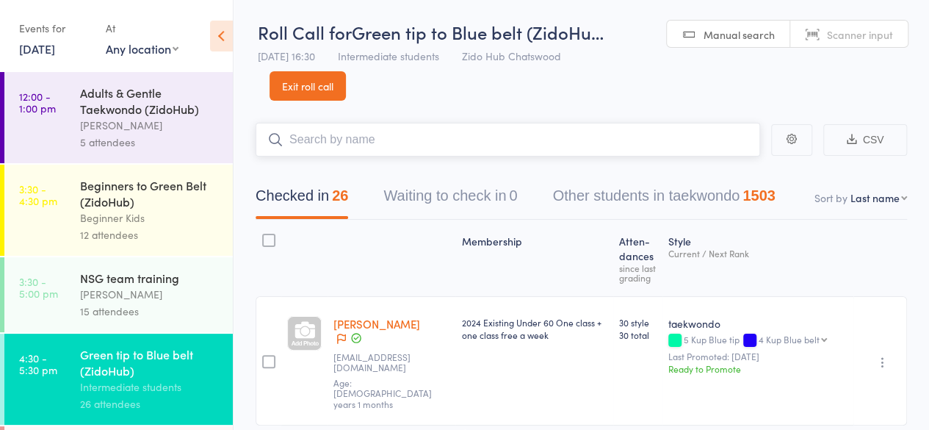
click at [557, 134] on input "search" at bounding box center [508, 140] width 505 height 34
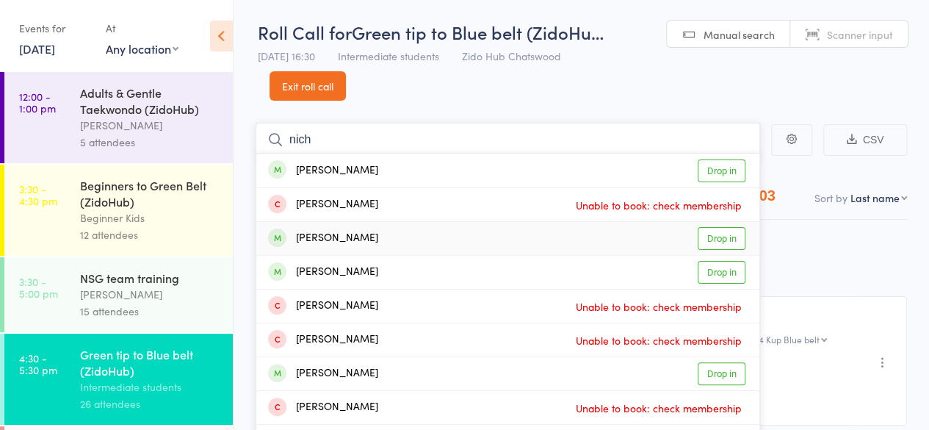
type input "nich"
click at [730, 237] on link "Drop in" at bounding box center [722, 238] width 48 height 23
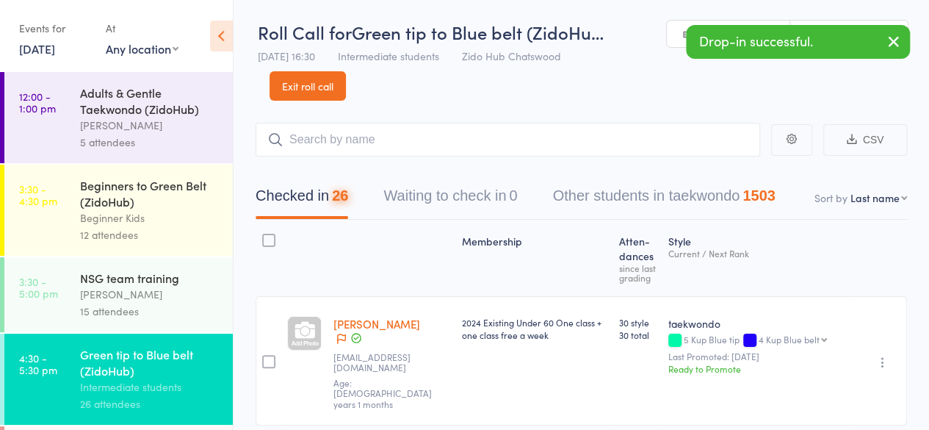
click at [629, 95] on header "Roll Call for Green tip to Blue belt (ZidoHu… [DATE] 16:30 Intermediate student…" at bounding box center [582, 49] width 696 height 101
